Goal: Information Seeking & Learning: Learn about a topic

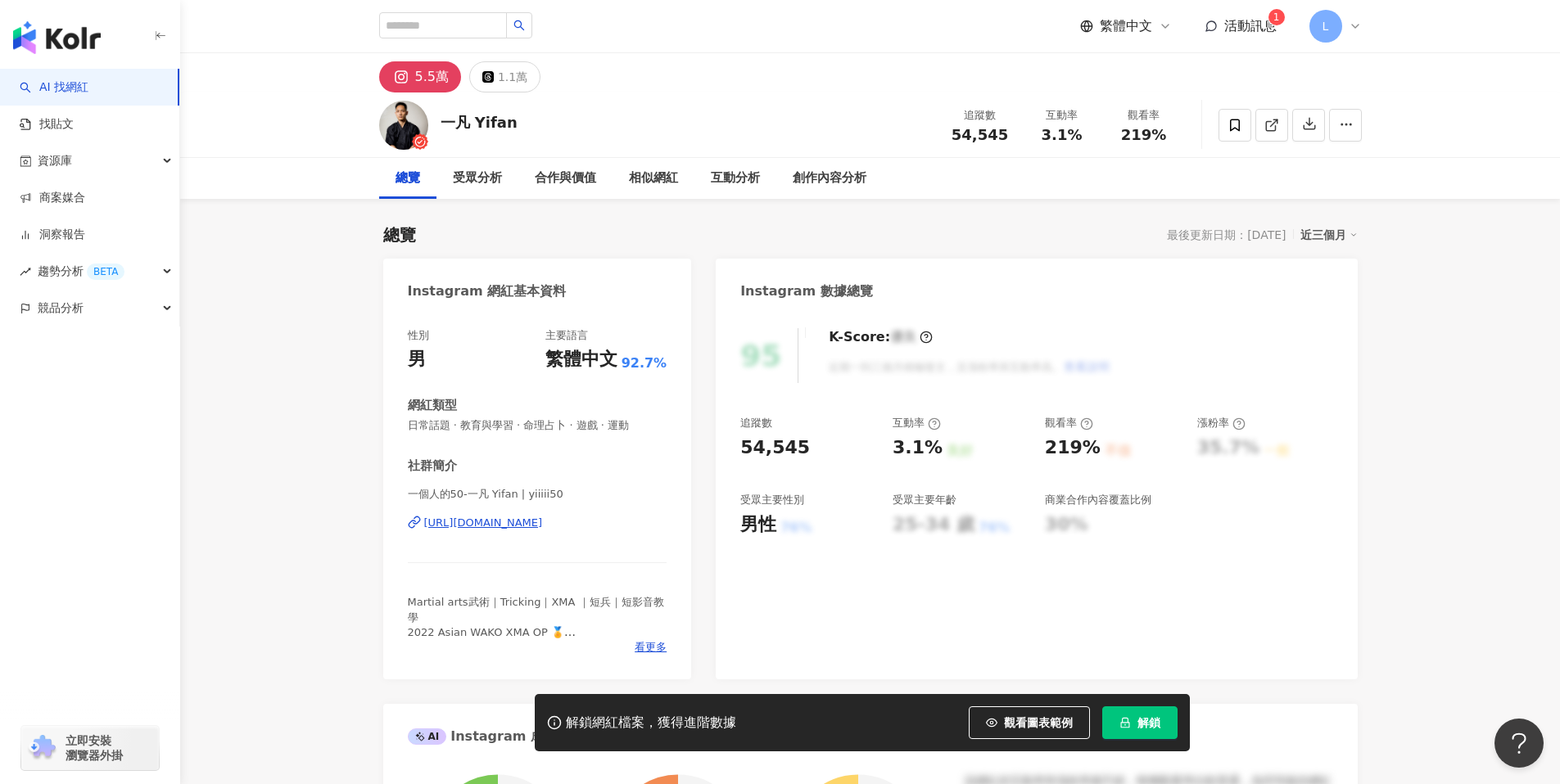
click at [543, 528] on div "[URL][DOMAIN_NAME]" at bounding box center [484, 524] width 119 height 15
click at [1158, 736] on button "解鎖" at bounding box center [1140, 723] width 75 height 33
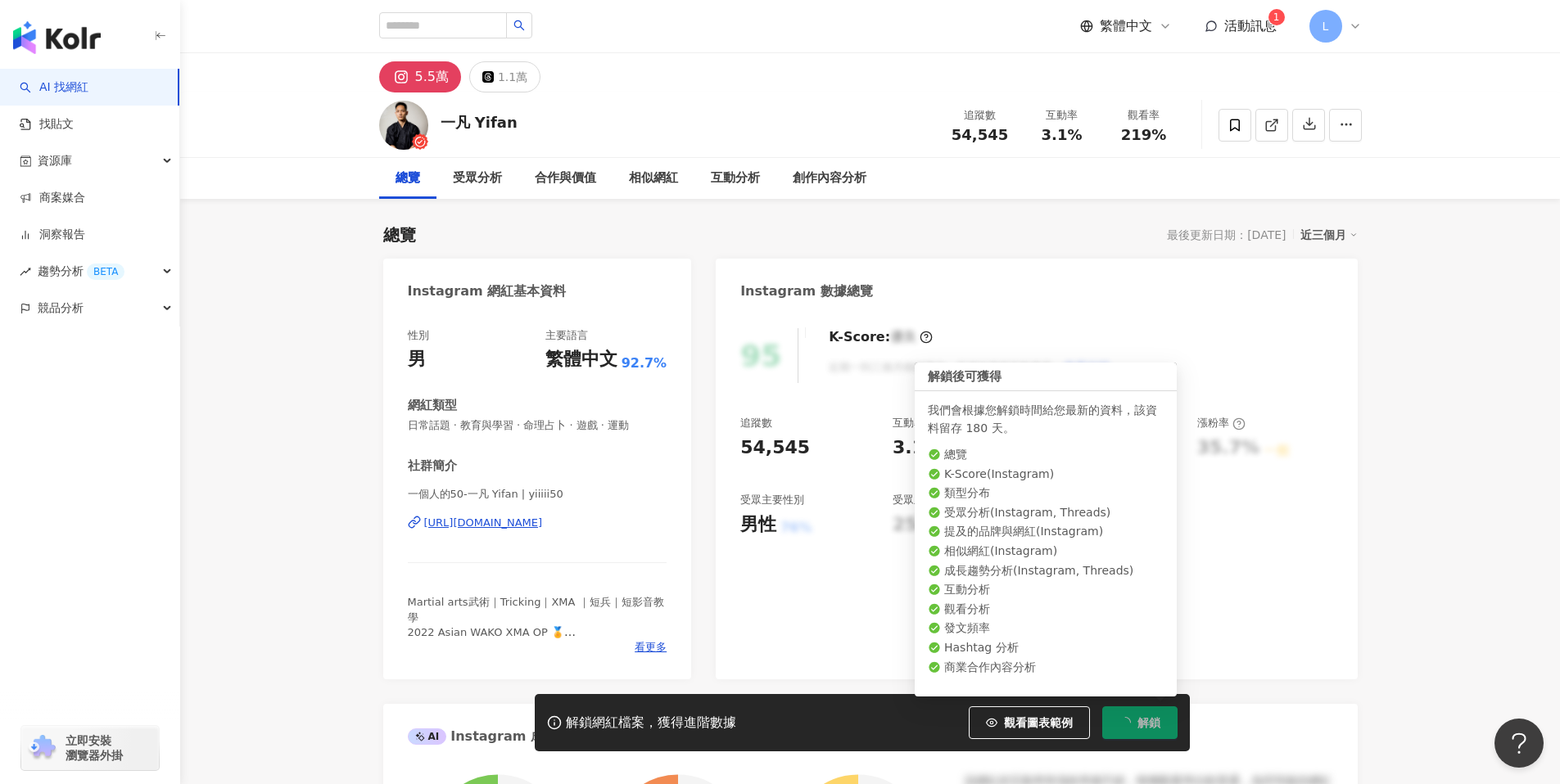
click at [1158, 736] on button "解鎖" at bounding box center [1140, 723] width 75 height 33
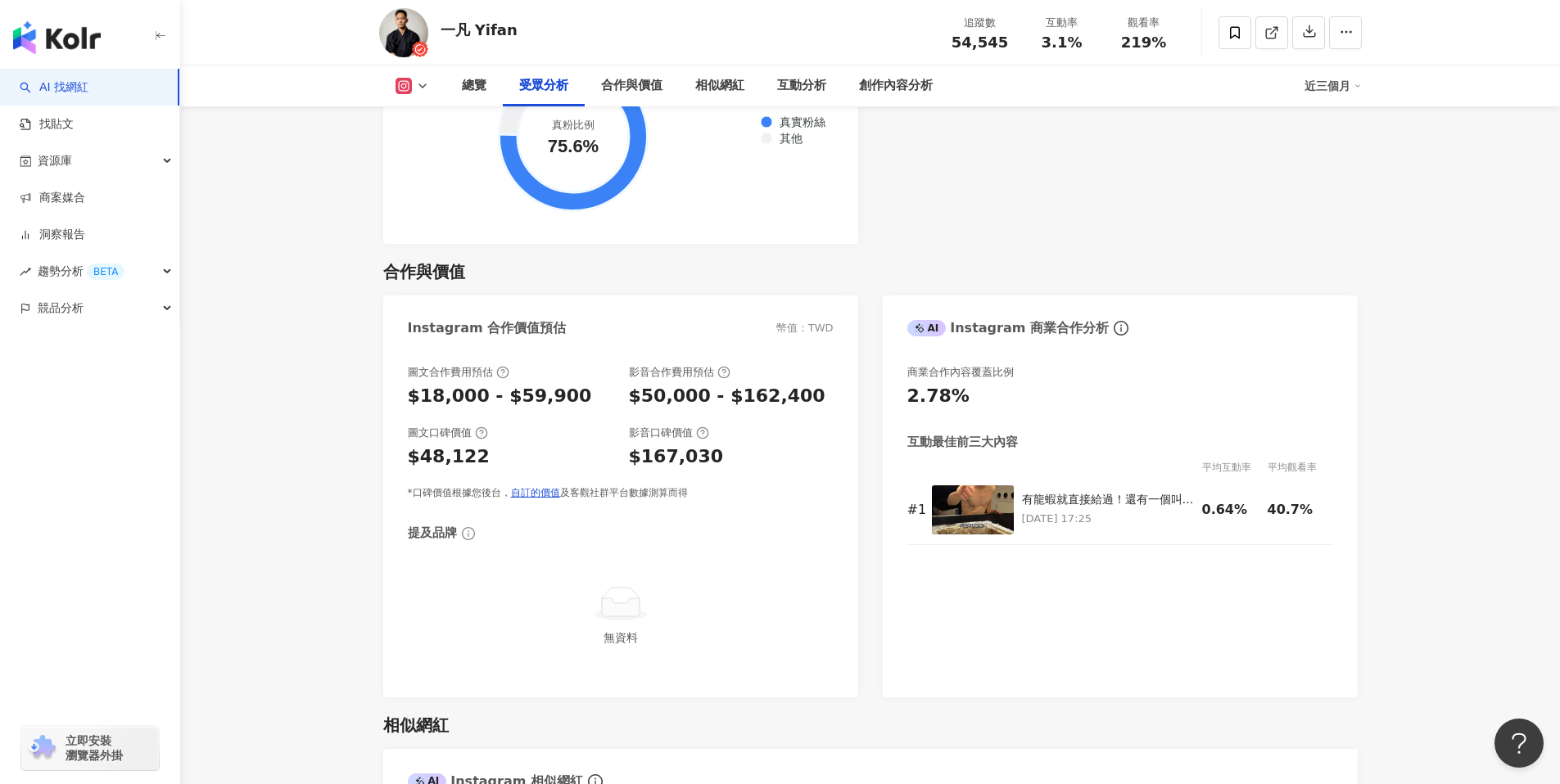
scroll to position [2104, 0]
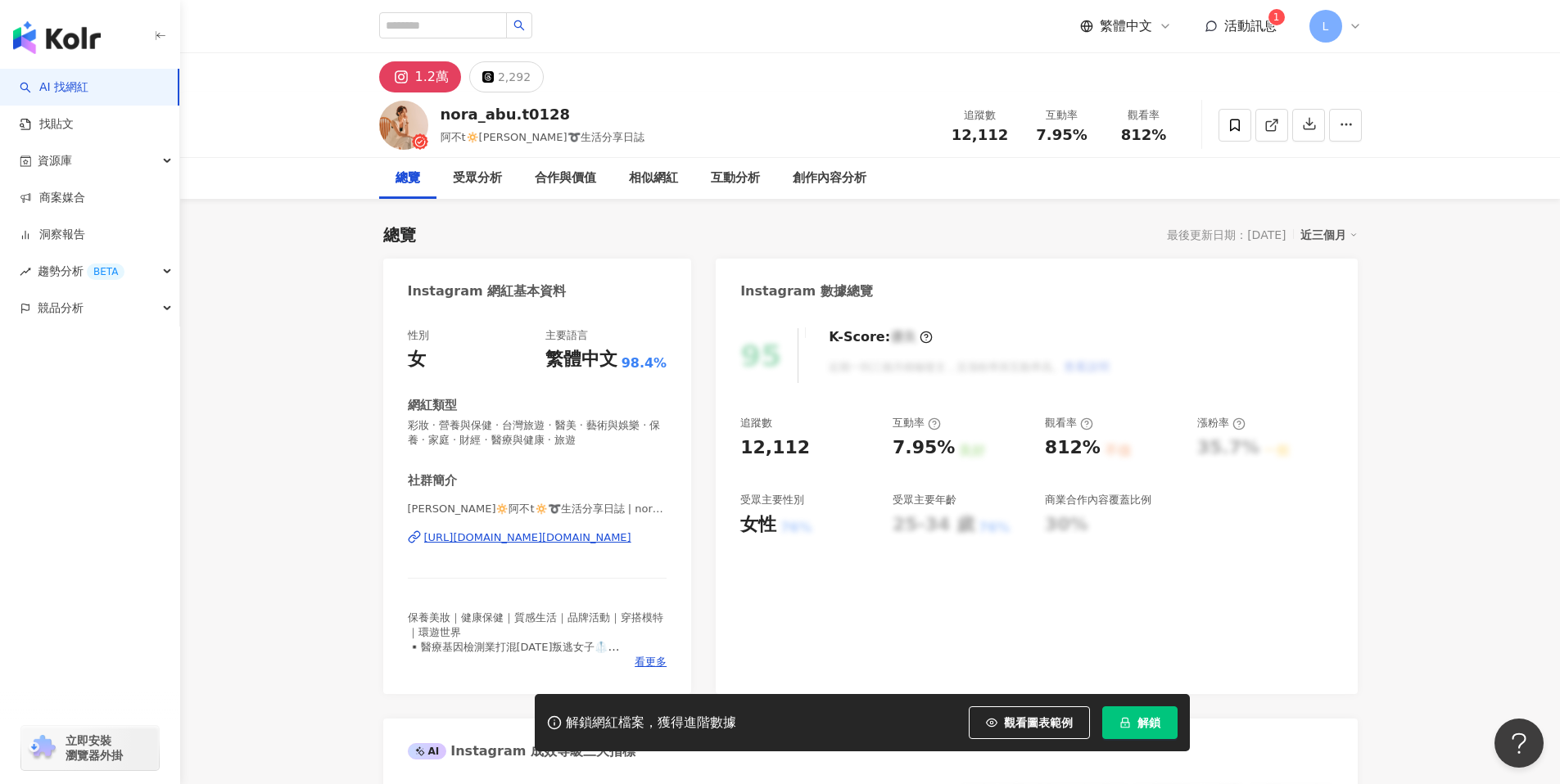
drag, startPoint x: 553, startPoint y: 538, endPoint x: 566, endPoint y: 540, distance: 13.2
click at [553, 538] on div "https://www.instagram.com/nora_abu.t0128/" at bounding box center [528, 538] width 208 height 15
